Goal: Information Seeking & Learning: Find specific fact

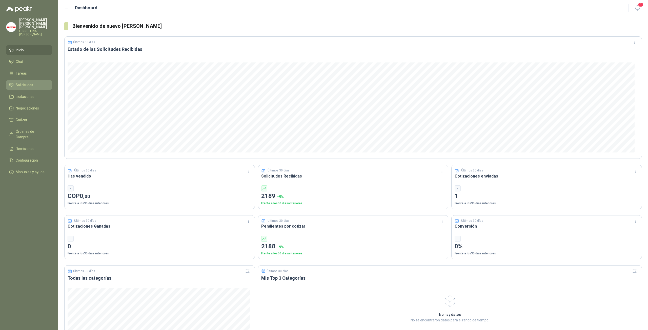
click at [26, 83] on span "Solicitudes" at bounding box center [24, 85] width 17 height 6
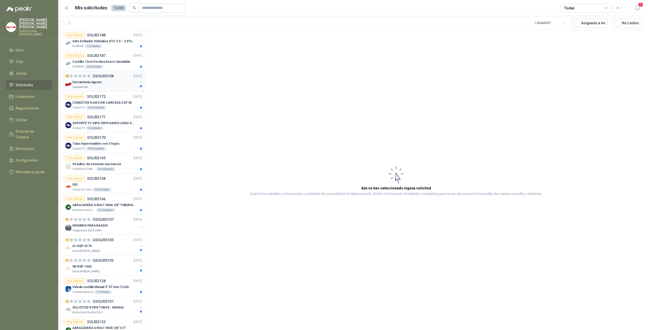
click at [113, 86] on div "Lafayette SAS" at bounding box center [105, 87] width 66 height 4
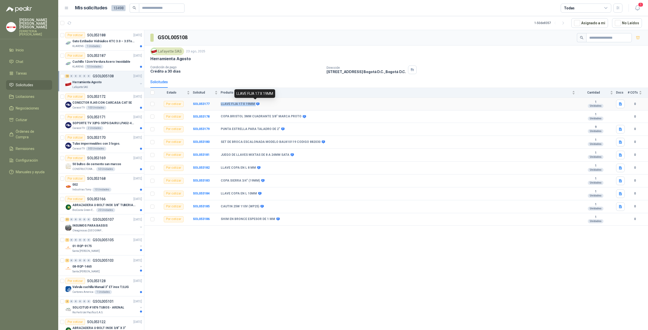
drag, startPoint x: 220, startPoint y: 103, endPoint x: 256, endPoint y: 104, distance: 35.7
click at [256, 104] on tr "Por cotizar SOL053177 LLAVE FIJA 17 X 19MM 1 Unidades 0" at bounding box center [395, 104] width 503 height 13
copy tr "LLAVE FIJA 17 X 19MM"
drag, startPoint x: 221, startPoint y: 116, endPoint x: 294, endPoint y: 116, distance: 73.1
click at [294, 116] on b "COPA BRISTOL 3MM CUADRANTE 3/8" MARCA PROTO" at bounding box center [261, 117] width 81 height 4
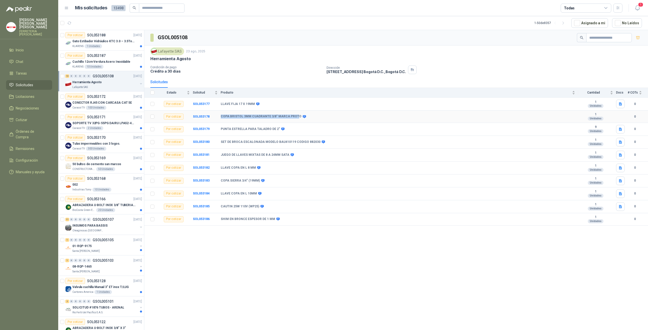
copy b "COPA BRISTOL 3MM CUADRANTE 3/8" MARCA PROT"
drag, startPoint x: 221, startPoint y: 128, endPoint x: 275, endPoint y: 127, distance: 54.9
click at [275, 127] on b "PUNTA ESTRELLA PARA TALADRO DE 2"" at bounding box center [250, 129] width 59 height 4
copy b "PUNTA ESTRELLA PARA TALADRO DE 2"
drag, startPoint x: 222, startPoint y: 140, endPoint x: 313, endPoint y: 141, distance: 91.6
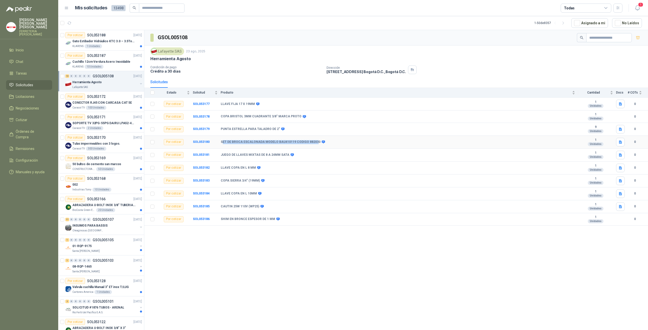
click at [313, 141] on b "SET DE BROCA ESCALONADA MODELO BAU410119 CODIGO 882030" at bounding box center [271, 142] width 100 height 4
copy b "ET DE BROCA ESCALONADA MODELO BAU410119 CODIGO 88203"
copy div "JUEGO DE LLAVES MIXTAS DE 8 A 24MM SATA"
drag, startPoint x: 230, startPoint y: 154, endPoint x: 286, endPoint y: 156, distance: 55.2
click at [286, 156] on td "JUEGO DE LLAVES MIXTAS DE 8 A 24MM SATA" at bounding box center [399, 155] width 357 height 13
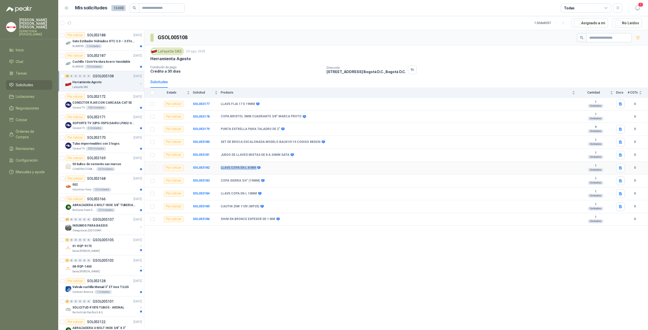
drag, startPoint x: 233, startPoint y: 167, endPoint x: 254, endPoint y: 167, distance: 21.2
click at [254, 167] on div "LLAVE COPA EN L 8 MM" at bounding box center [240, 168] width 39 height 4
copy div "LLAVE COPA EN L 8 MM"
drag, startPoint x: 221, startPoint y: 178, endPoint x: 257, endPoint y: 179, distance: 36.2
click at [257, 179] on b "COPA SIERRA 3/4" (19MM)" at bounding box center [240, 181] width 39 height 4
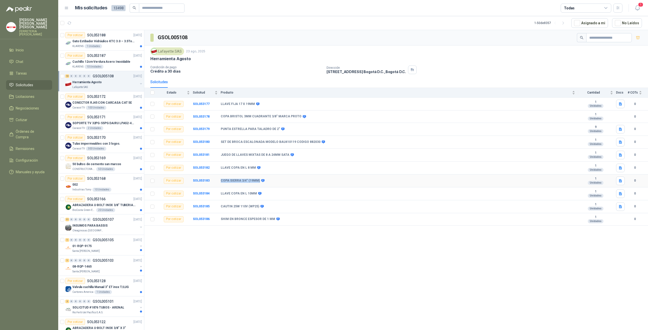
copy b "COPA SIERRA 3/4" (19MM)"
copy tr "LLAVE COPA EN L 10MM"
drag, startPoint x: 220, startPoint y: 192, endPoint x: 254, endPoint y: 192, distance: 33.9
click at [254, 192] on tr "Por cotizar SOL053184 LLAVE COPA EN L 10MM 1 Unidades 0" at bounding box center [395, 193] width 503 height 13
copy tr "CAUTIN 25W 110V (WP25)"
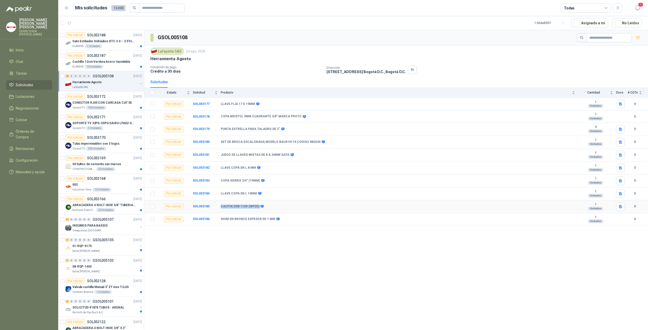
drag, startPoint x: 220, startPoint y: 204, endPoint x: 258, endPoint y: 206, distance: 38.2
click at [258, 206] on tr "Por cotizar SOL053185 [PERSON_NAME] 25W 110V (WP25) 1 Unidades 0" at bounding box center [395, 206] width 503 height 13
copy div "SHIM EN BRONCE ESPESOR DE 1 MM"
drag, startPoint x: 221, startPoint y: 216, endPoint x: 272, endPoint y: 216, distance: 51.4
click at [272, 217] on div "SHIM EN BRONCE ESPESOR DE 1 MM" at bounding box center [250, 219] width 58 height 4
